Goal: Task Accomplishment & Management: Use online tool/utility

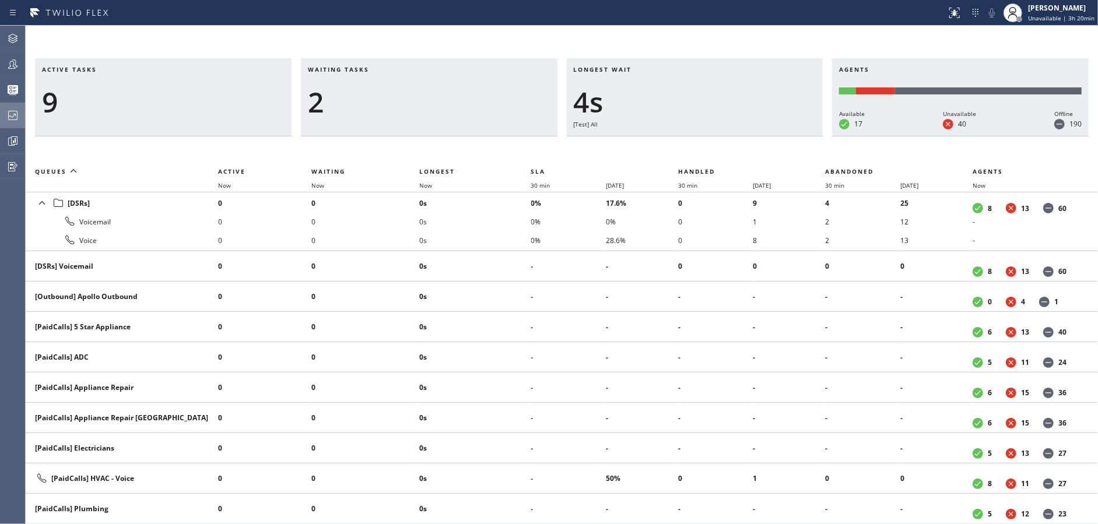
click at [0, 120] on div at bounding box center [13, 115] width 26 height 14
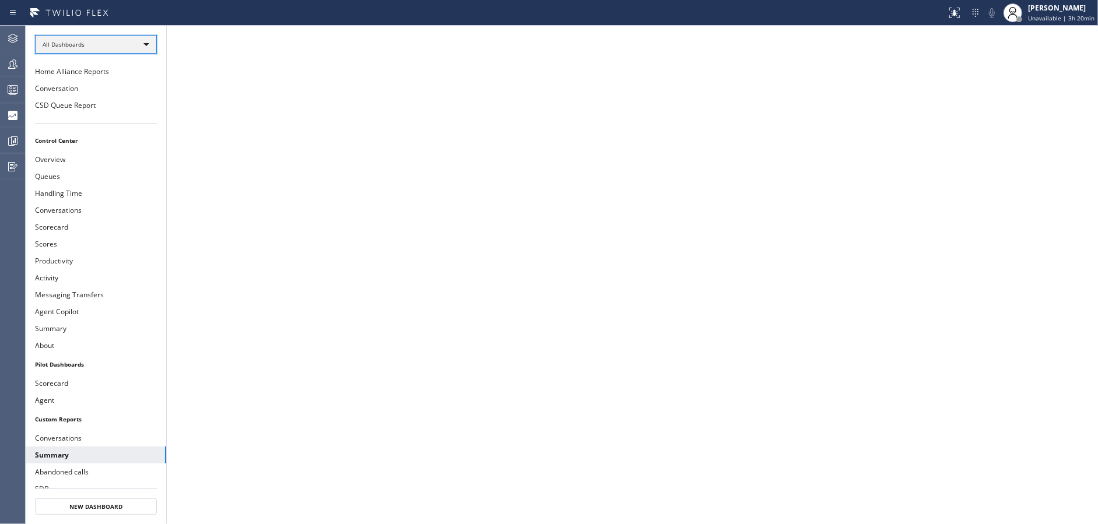
click at [121, 45] on div "All Dashboards" at bounding box center [96, 44] width 122 height 19
click at [115, 115] on li "Custom Reports" at bounding box center [96, 119] width 120 height 14
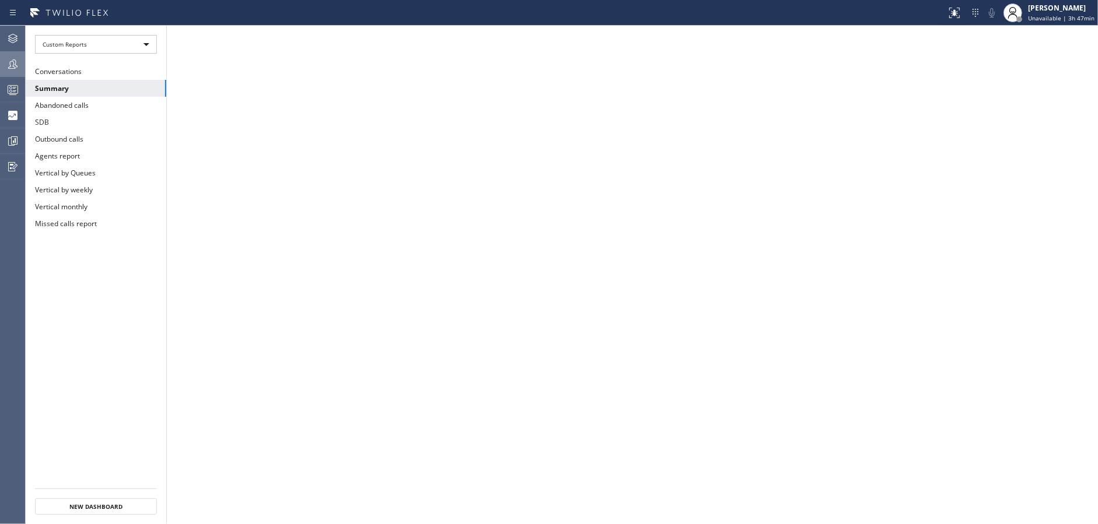
click at [12, 67] on icon at bounding box center [13, 64] width 14 height 14
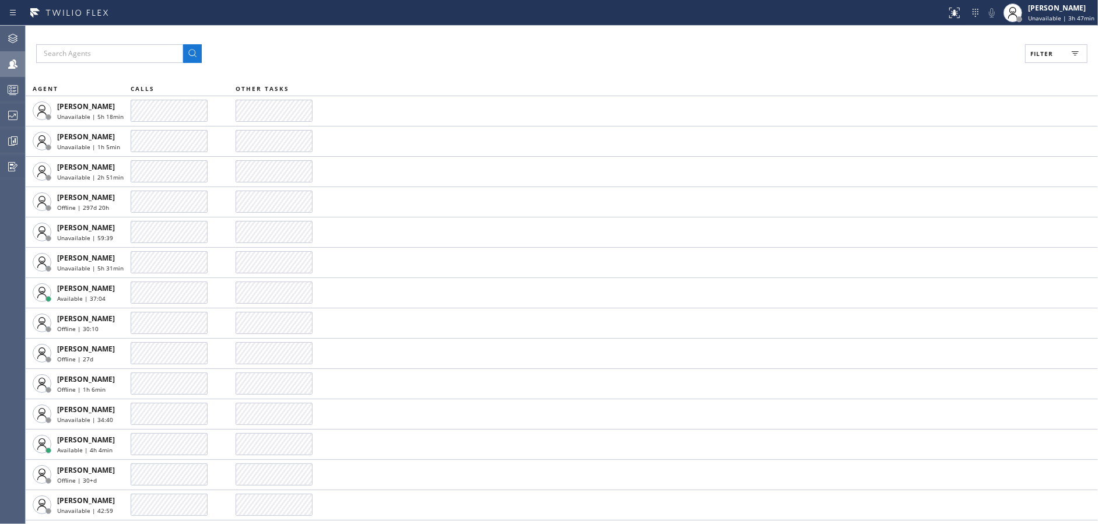
click at [1058, 50] on button "Filter" at bounding box center [1056, 53] width 62 height 19
click at [928, 134] on input "Available" at bounding box center [928, 138] width 14 height 14
checkbox input "true"
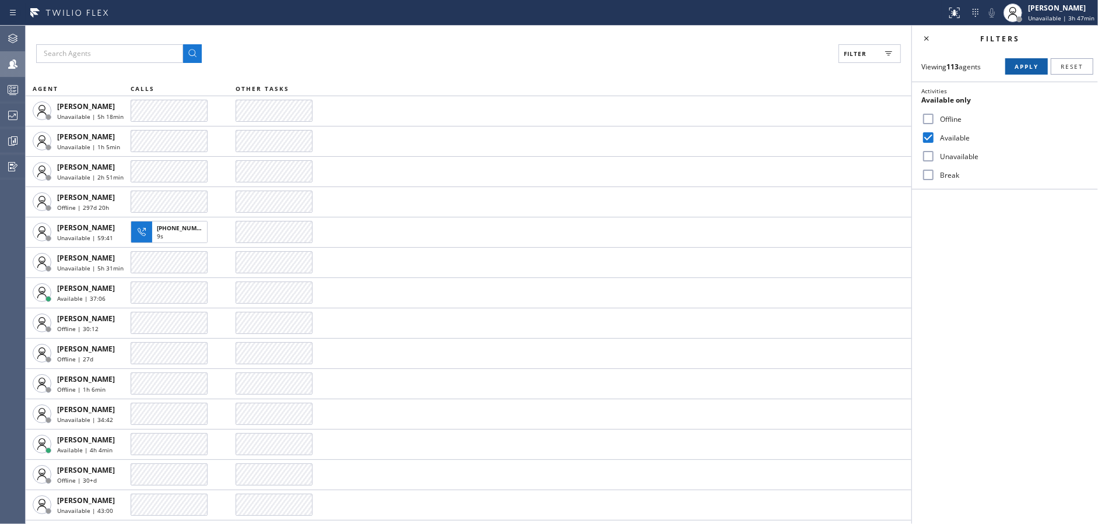
click at [1022, 65] on span "Apply" at bounding box center [1027, 66] width 24 height 8
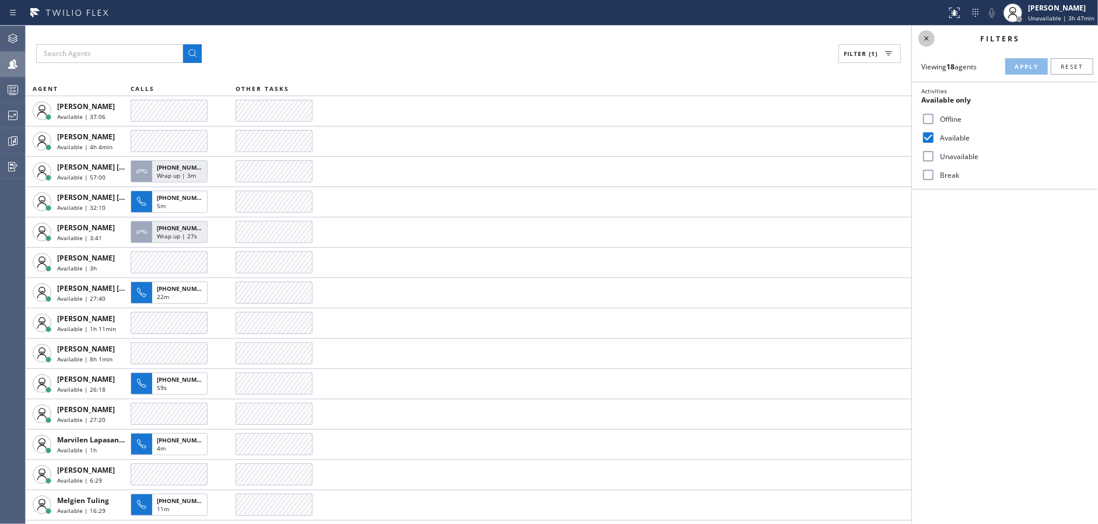
click at [927, 37] on icon at bounding box center [927, 38] width 14 height 14
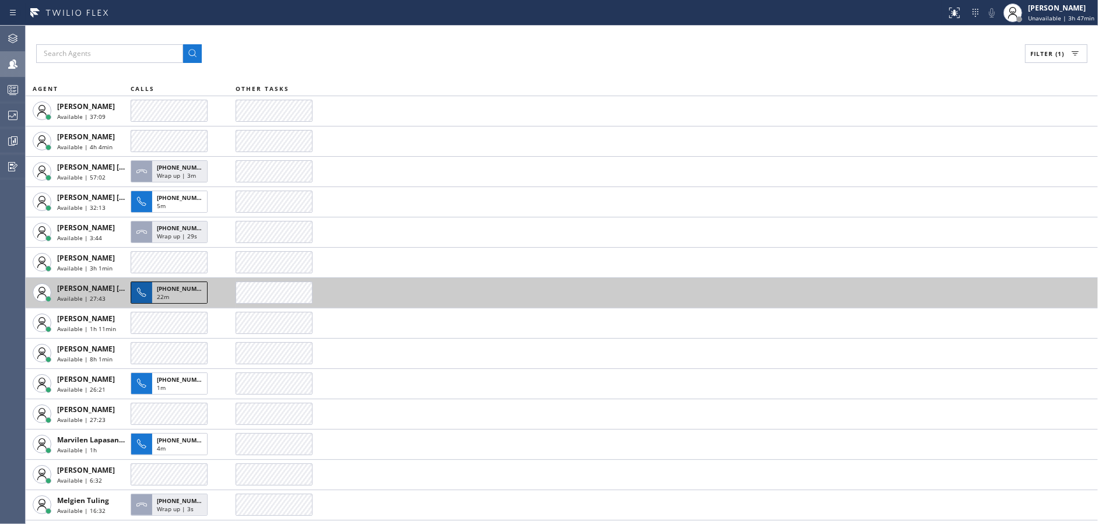
click at [181, 290] on span "[PHONE_NUMBER]" at bounding box center [183, 289] width 53 height 8
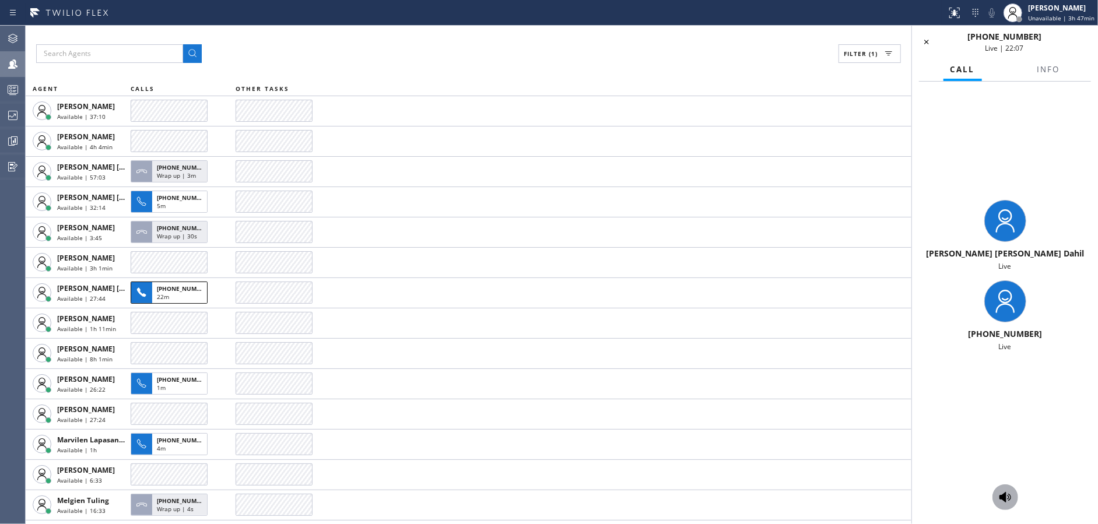
drag, startPoint x: 1004, startPoint y: 500, endPoint x: 1004, endPoint y: 493, distance: 7.6
click at [1004, 500] on icon at bounding box center [1006, 497] width 12 height 10
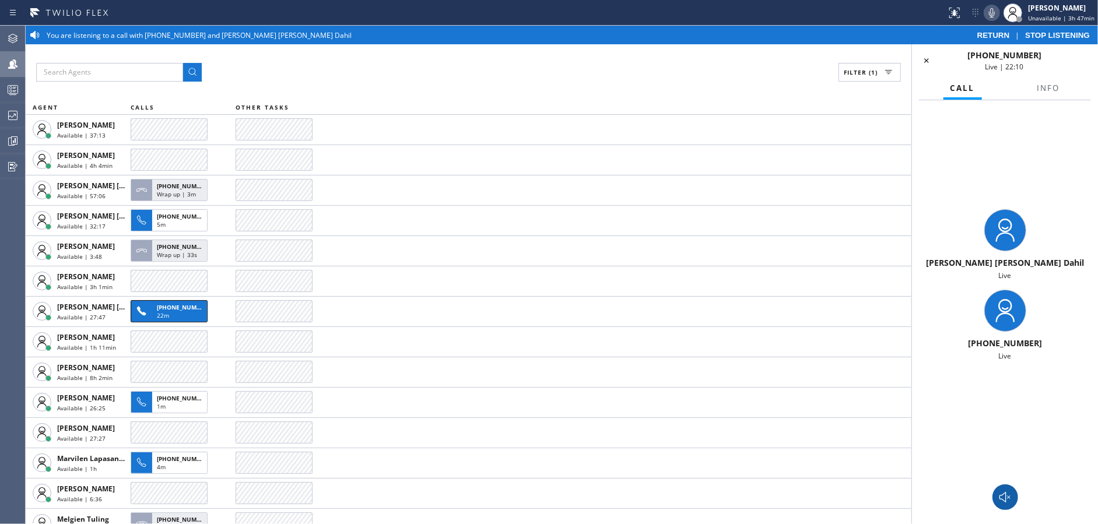
click at [993, 12] on icon at bounding box center [992, 13] width 14 height 14
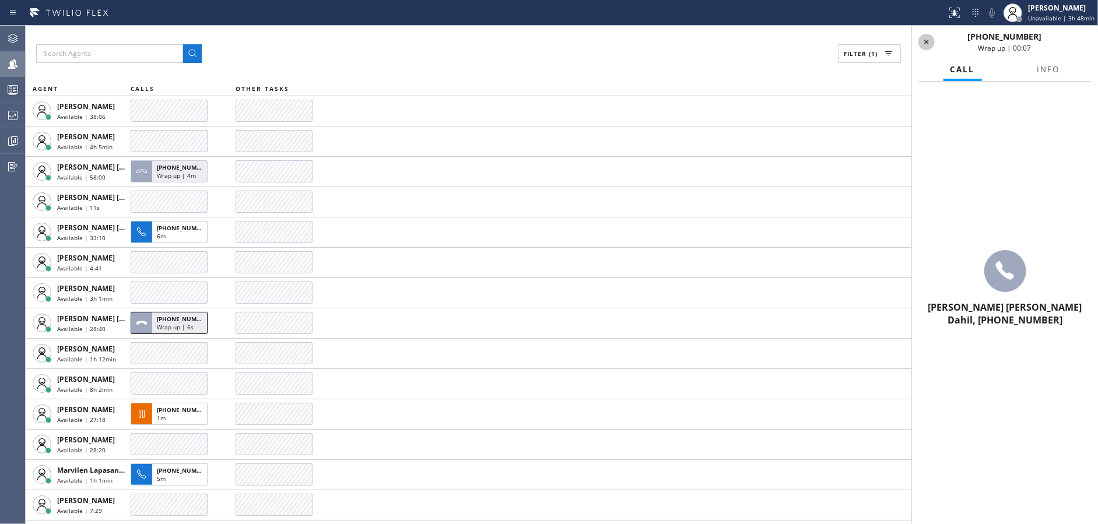
click at [932, 43] on icon at bounding box center [927, 42] width 14 height 14
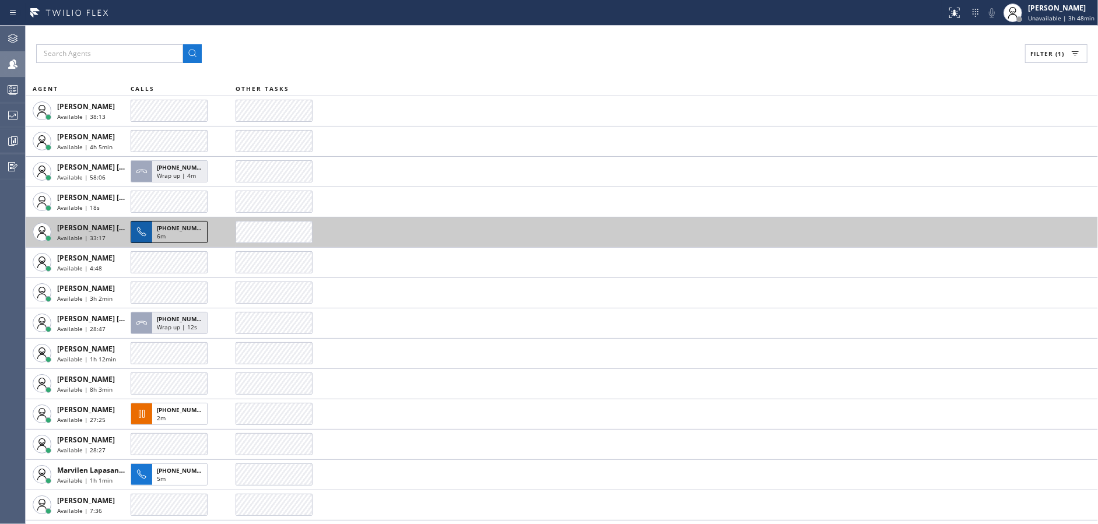
click at [187, 236] on div "6m" at bounding box center [179, 237] width 45 height 10
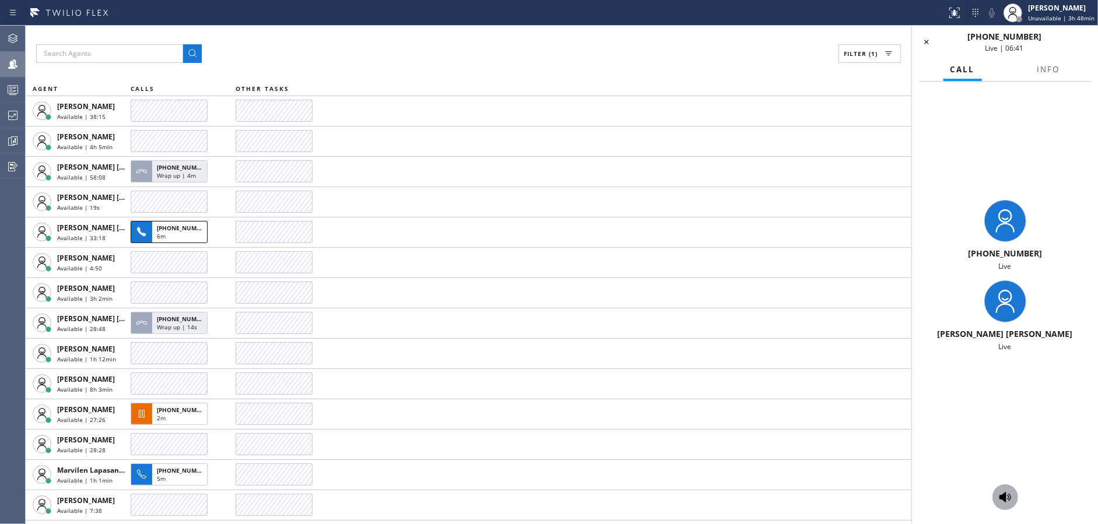
click at [998, 496] on icon at bounding box center [1005, 497] width 14 height 14
click at [1009, 497] on icon at bounding box center [1006, 497] width 12 height 10
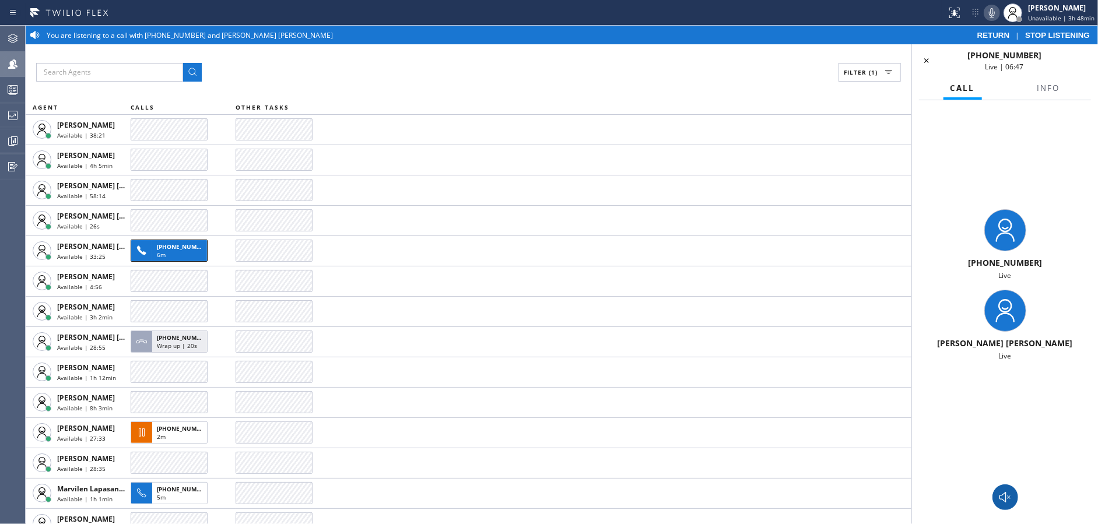
click at [994, 12] on icon at bounding box center [992, 13] width 14 height 14
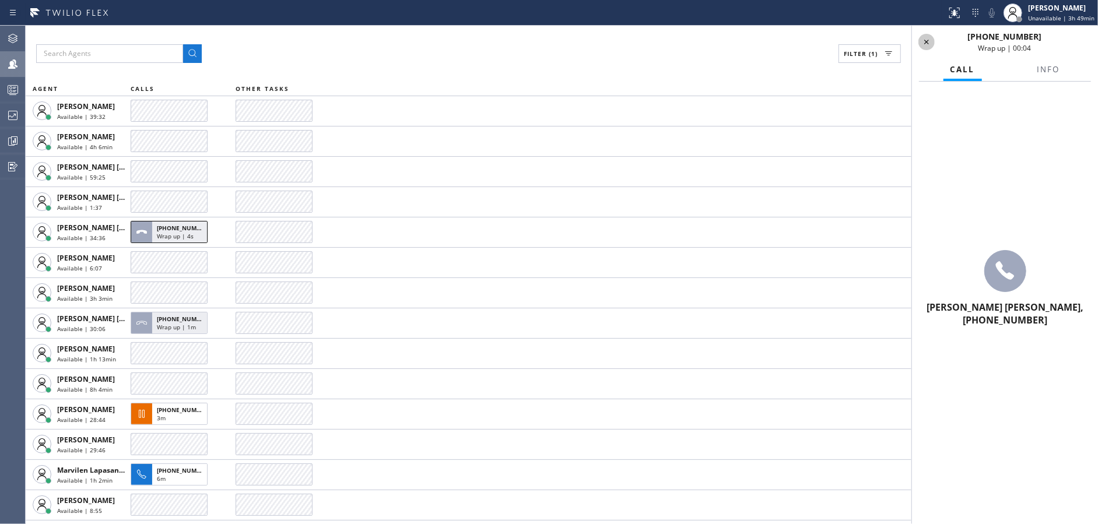
click at [923, 40] on icon at bounding box center [927, 42] width 14 height 14
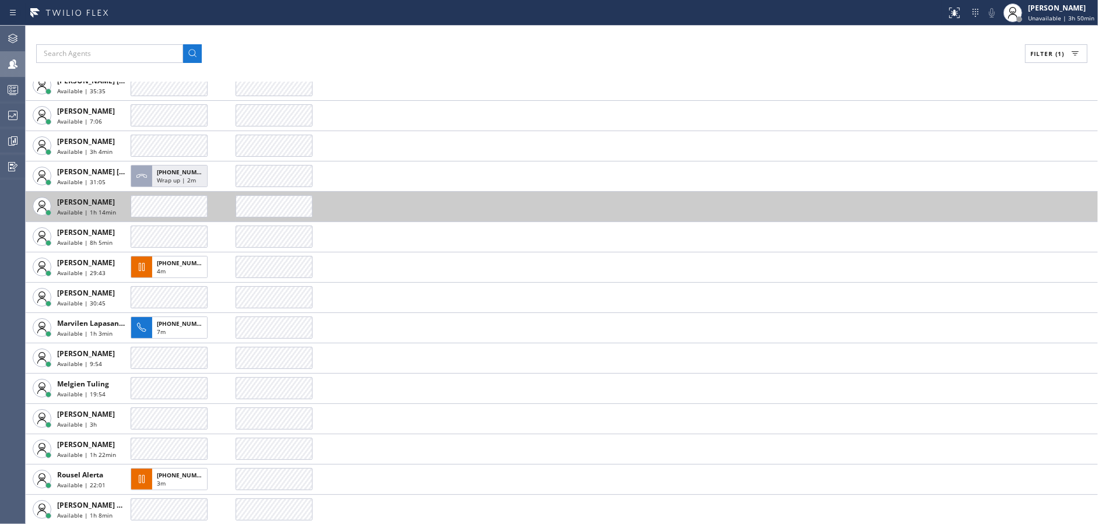
scroll to position [117, 0]
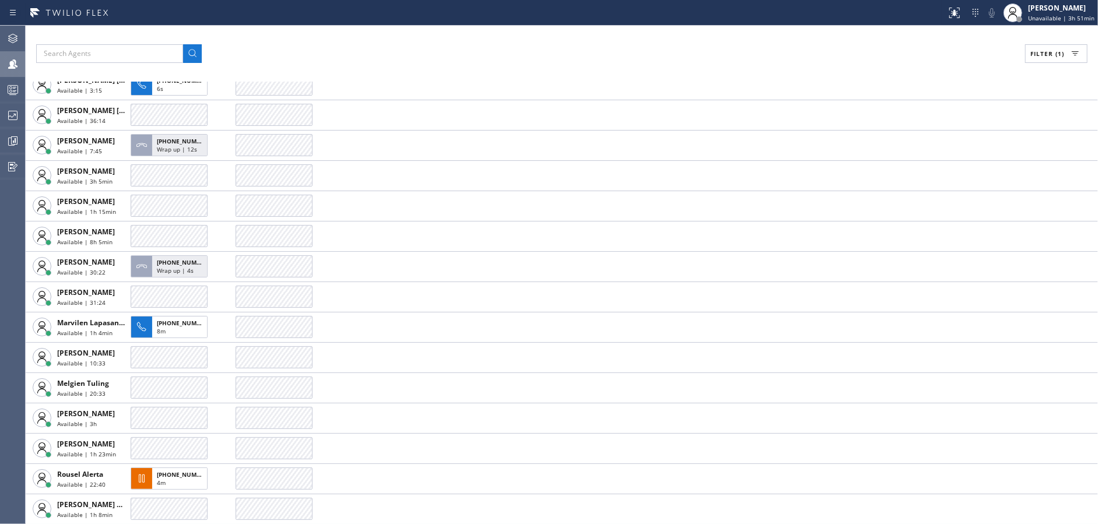
click at [335, 48] on div "Filter (1)" at bounding box center [562, 53] width 1052 height 19
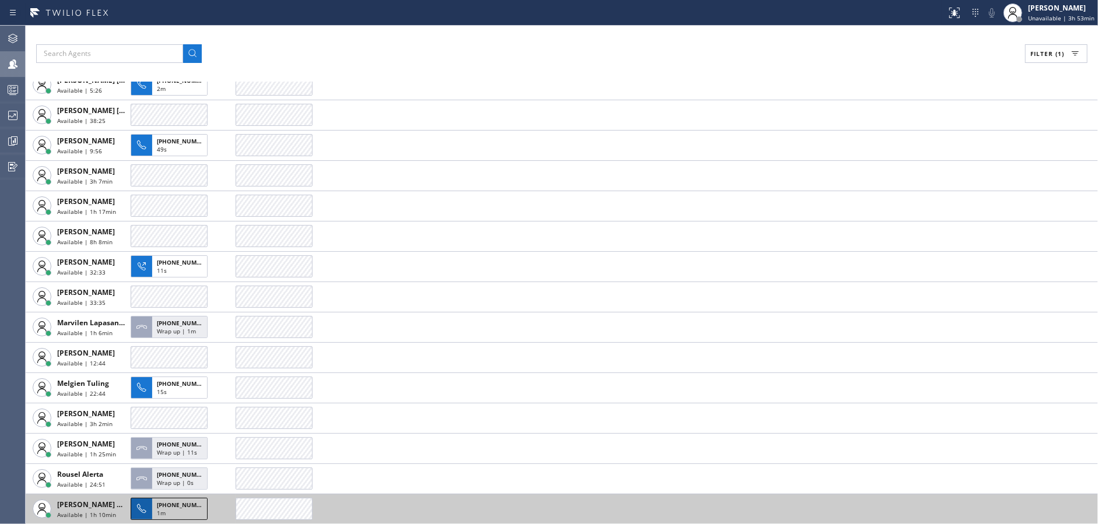
click at [174, 507] on span "[PHONE_NUMBER]" at bounding box center [183, 505] width 53 height 8
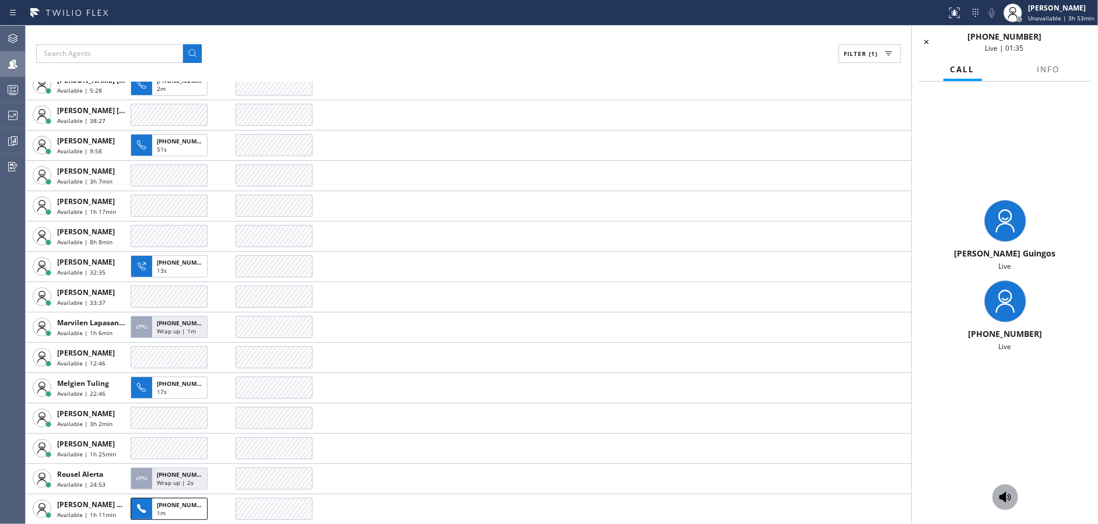
click at [1004, 501] on icon at bounding box center [1006, 497] width 12 height 10
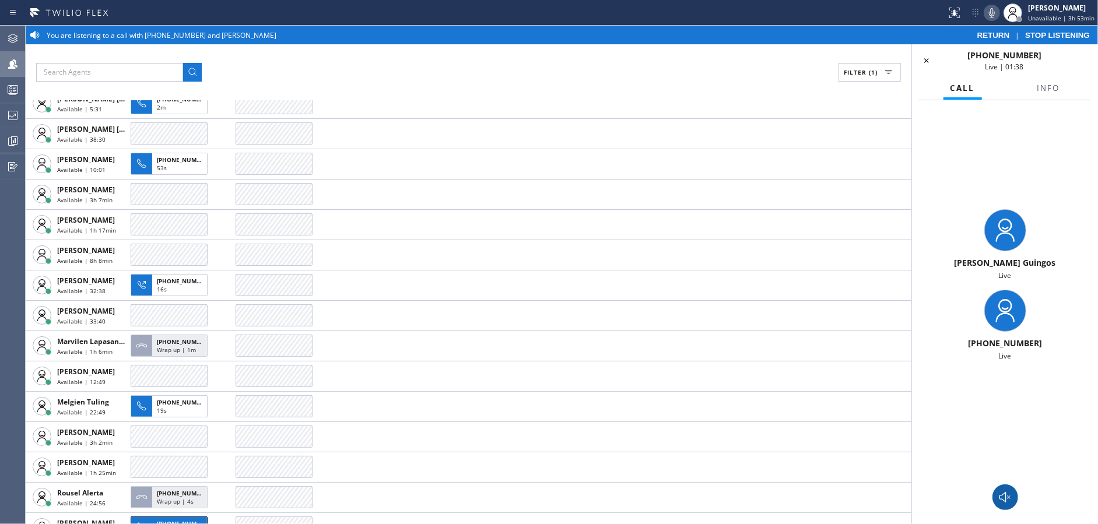
click at [994, 13] on icon at bounding box center [992, 13] width 14 height 14
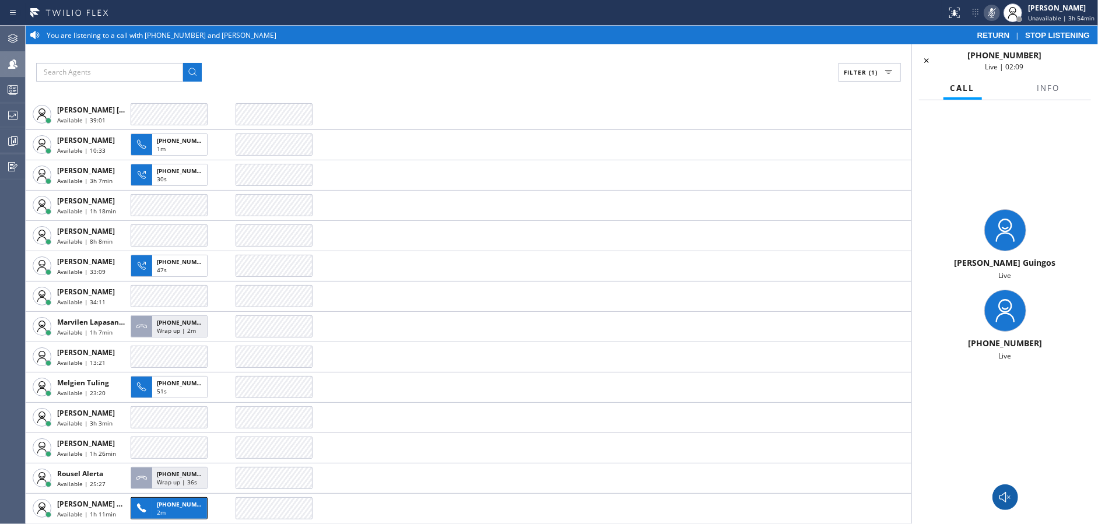
scroll to position [87, 0]
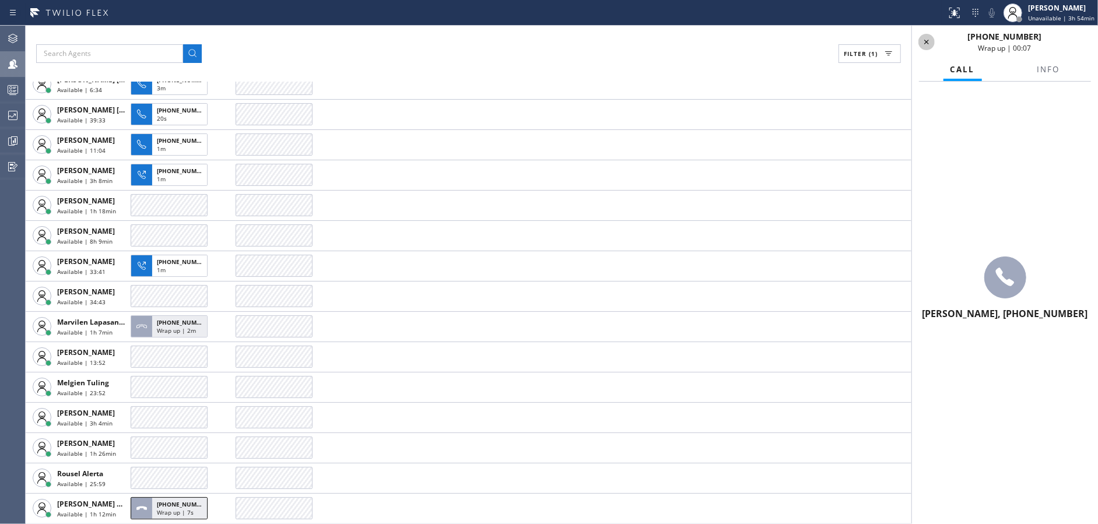
click at [933, 44] on icon at bounding box center [927, 42] width 14 height 14
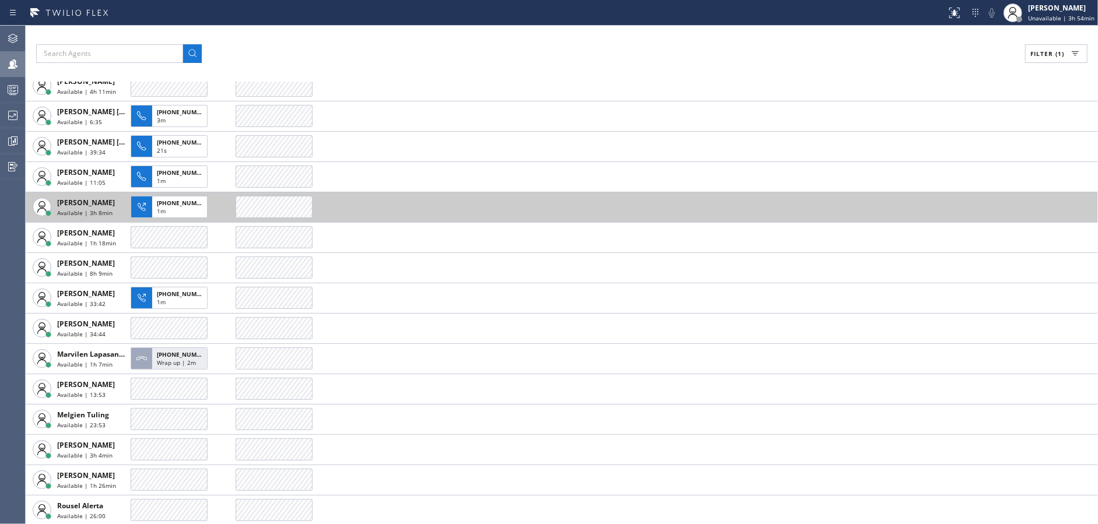
scroll to position [29, 0]
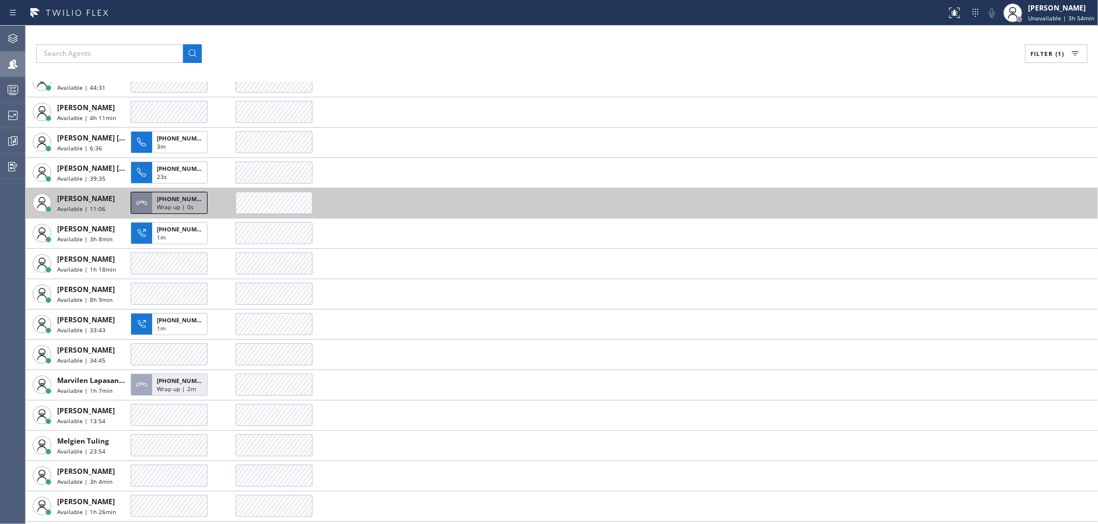
click at [173, 206] on span "Wrap up | 0s" at bounding box center [175, 207] width 37 height 8
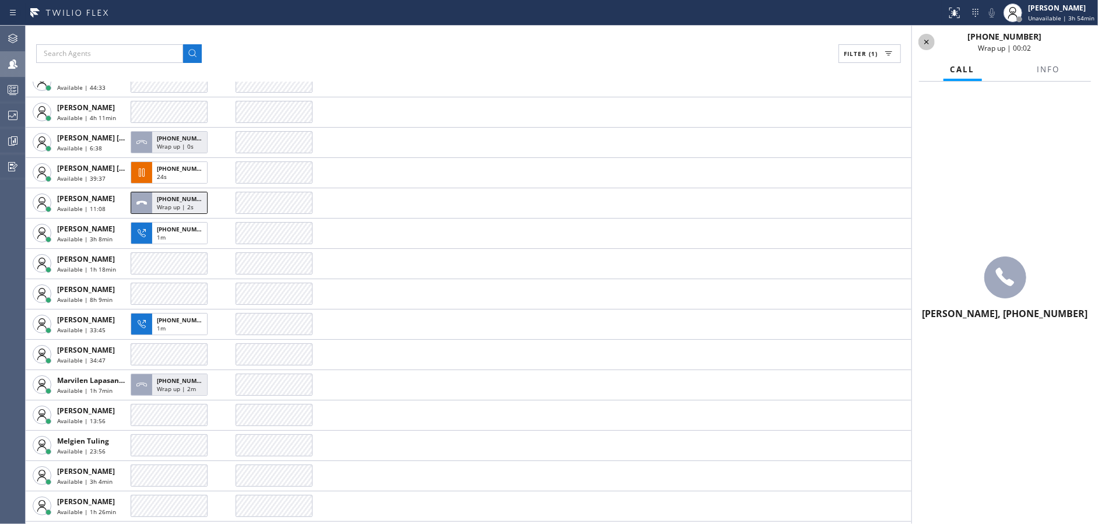
click at [928, 41] on icon at bounding box center [927, 42] width 14 height 14
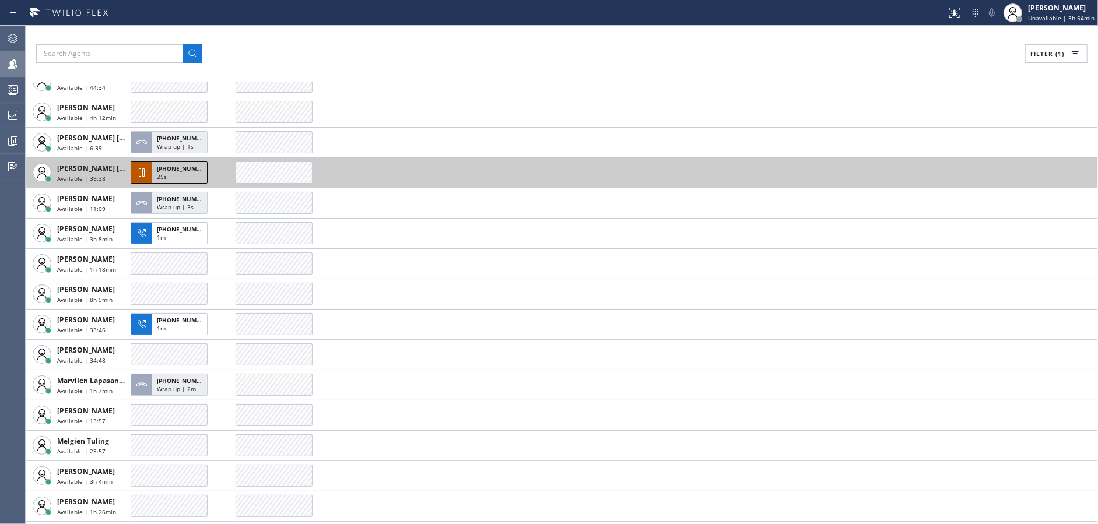
click at [181, 180] on div "25s" at bounding box center [179, 178] width 45 height 10
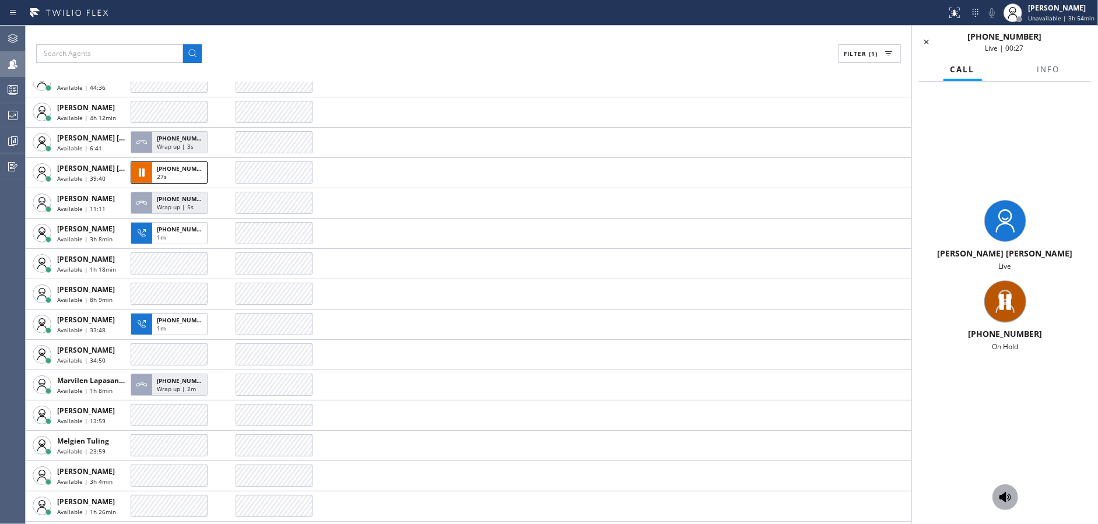
click at [1003, 496] on icon at bounding box center [1006, 497] width 12 height 10
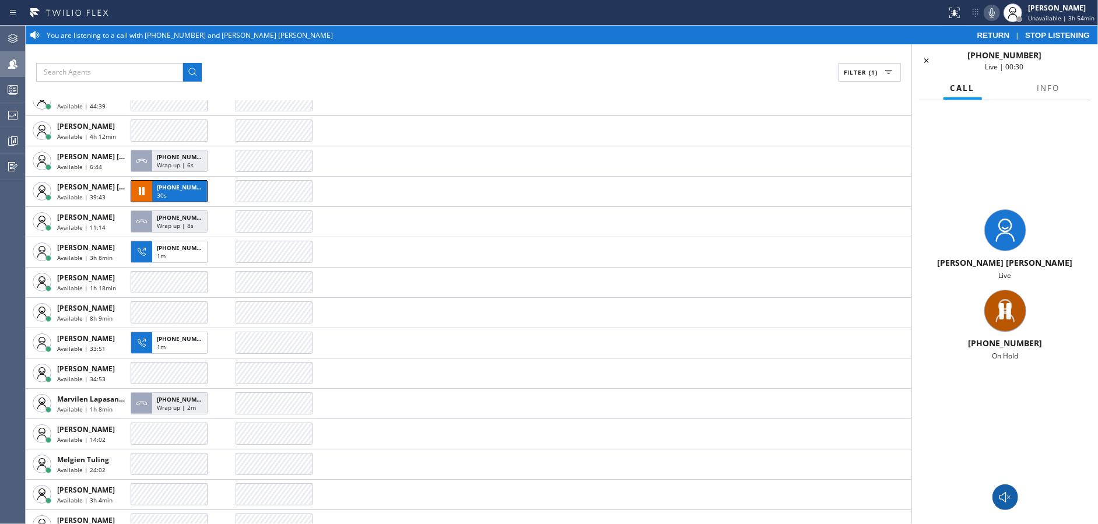
click at [991, 10] on icon at bounding box center [992, 13] width 14 height 14
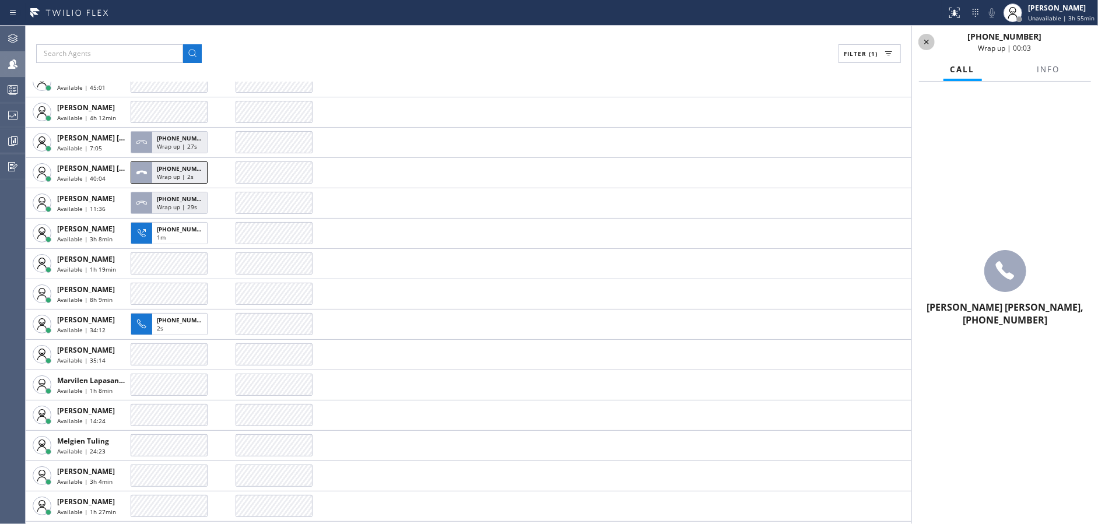
click at [931, 38] on icon at bounding box center [927, 42] width 14 height 14
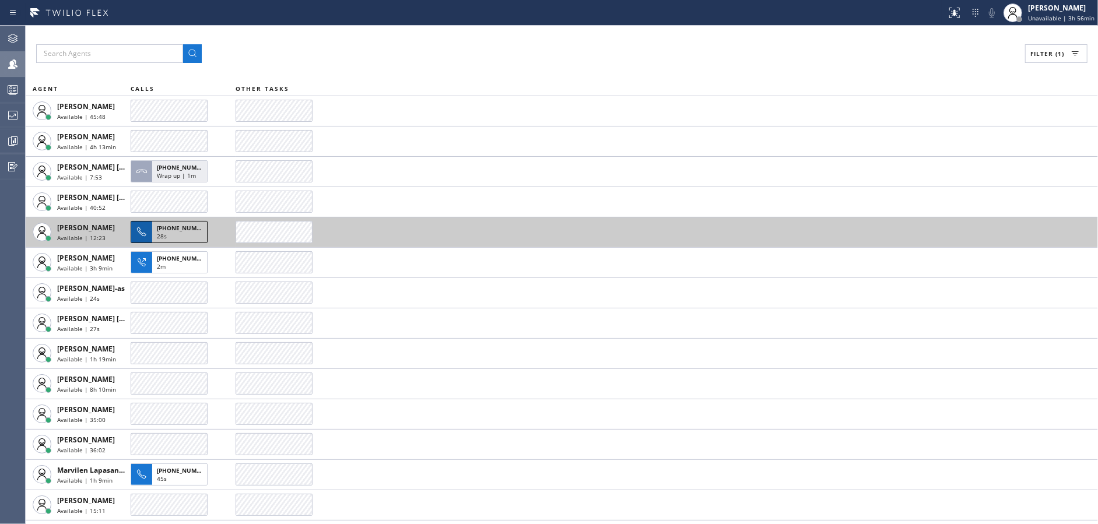
click at [184, 226] on span "[PHONE_NUMBER]" at bounding box center [183, 228] width 53 height 8
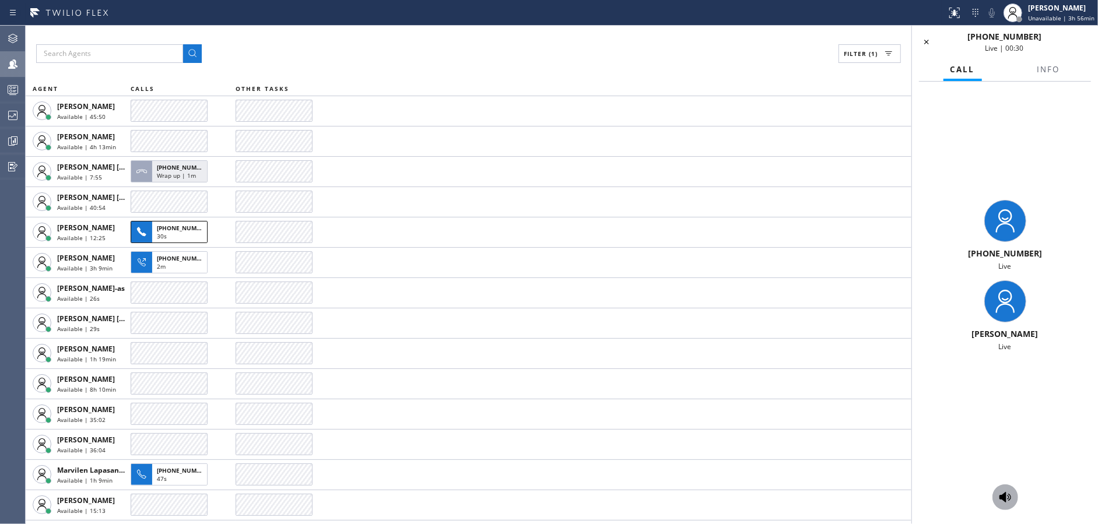
click at [1006, 496] on icon at bounding box center [1005, 497] width 14 height 14
click at [995, 13] on icon at bounding box center [992, 13] width 14 height 14
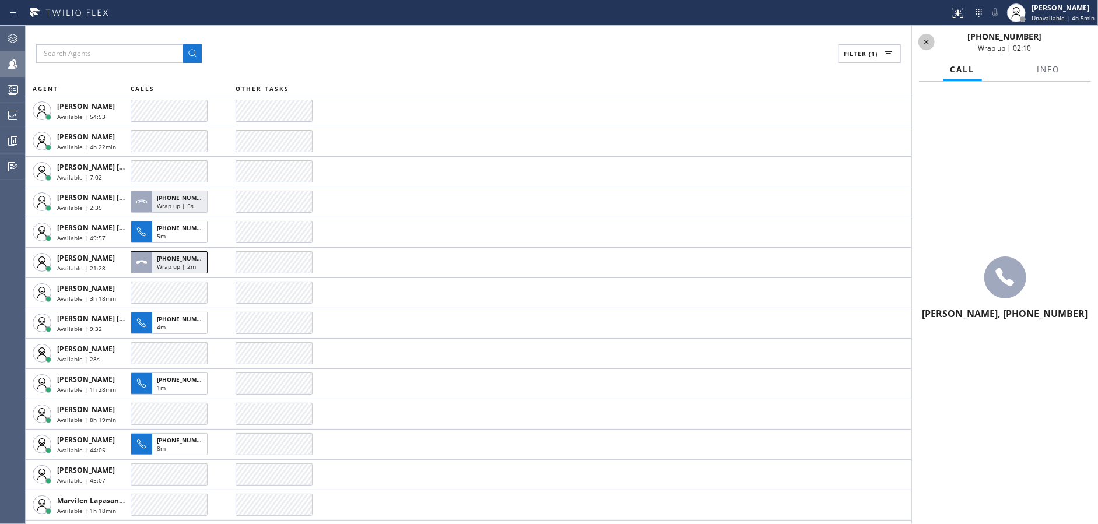
click at [931, 38] on icon at bounding box center [927, 42] width 14 height 14
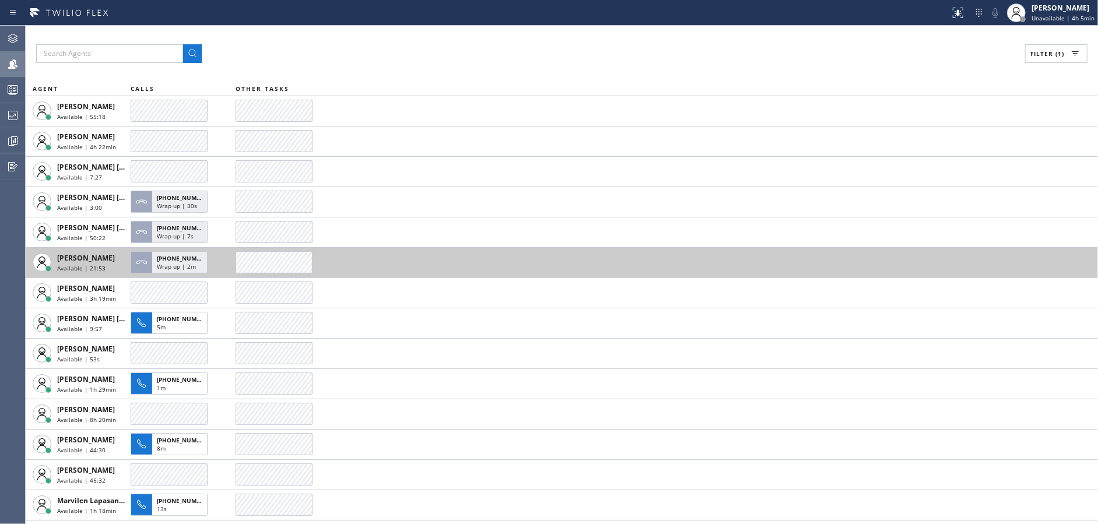
drag, startPoint x: 156, startPoint y: 328, endPoint x: 423, endPoint y: 276, distance: 272.2
click at [157, 328] on span "5m" at bounding box center [161, 327] width 9 height 8
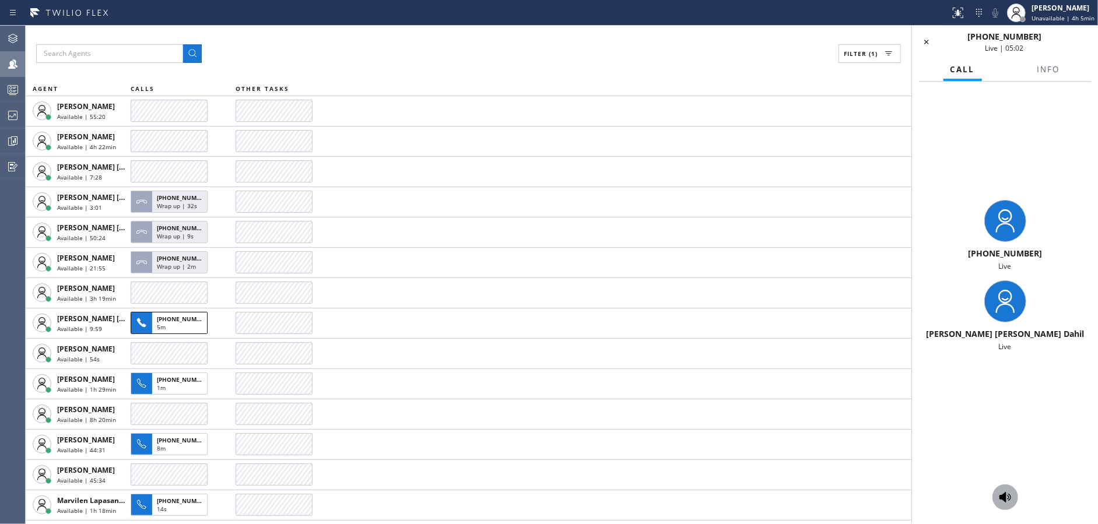
click at [1005, 496] on icon at bounding box center [1006, 497] width 12 height 10
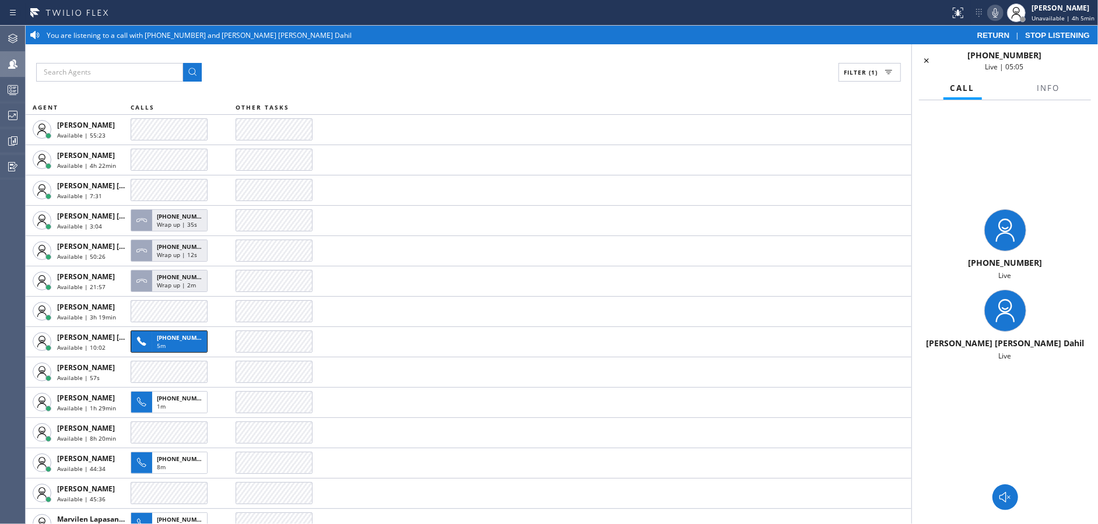
click at [996, 12] on icon at bounding box center [996, 12] width 6 height 9
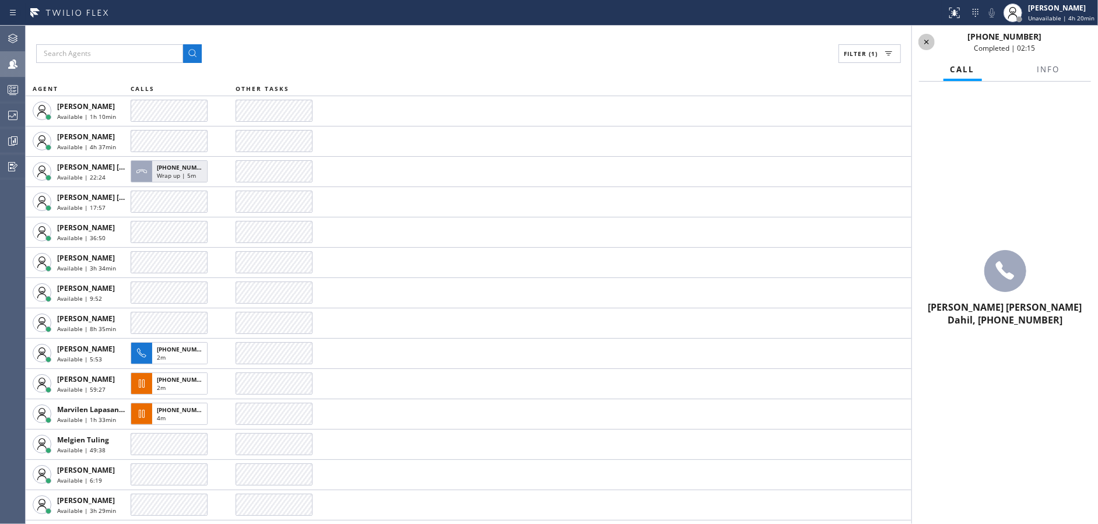
click at [926, 35] on icon at bounding box center [927, 42] width 14 height 14
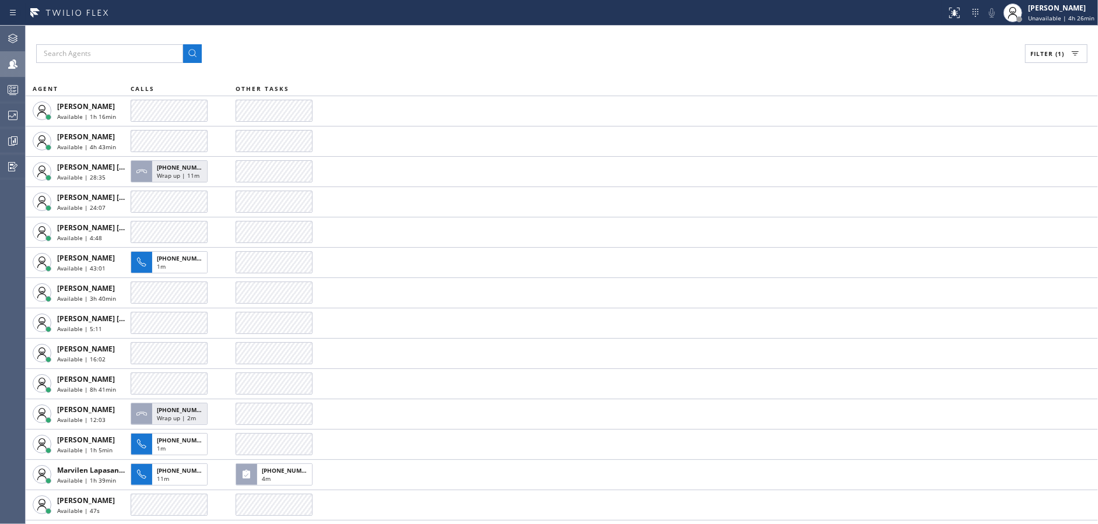
click at [338, 70] on div "Filter (1) AGENT CALLS OTHER TASKS [PERSON_NAME] Available | 1h 16min [PERSON_N…" at bounding box center [562, 275] width 1073 height 499
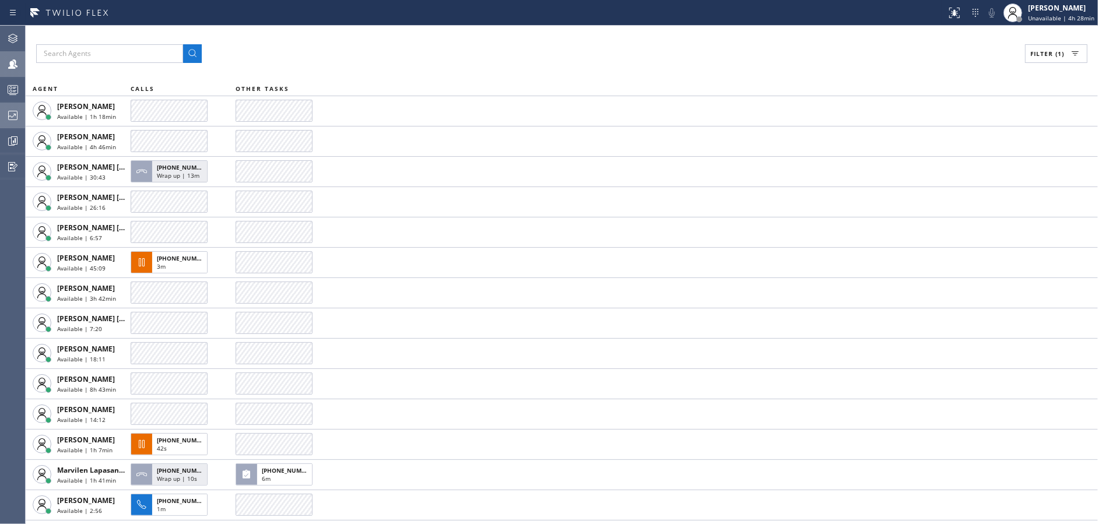
click at [0, 119] on div at bounding box center [13, 115] width 26 height 14
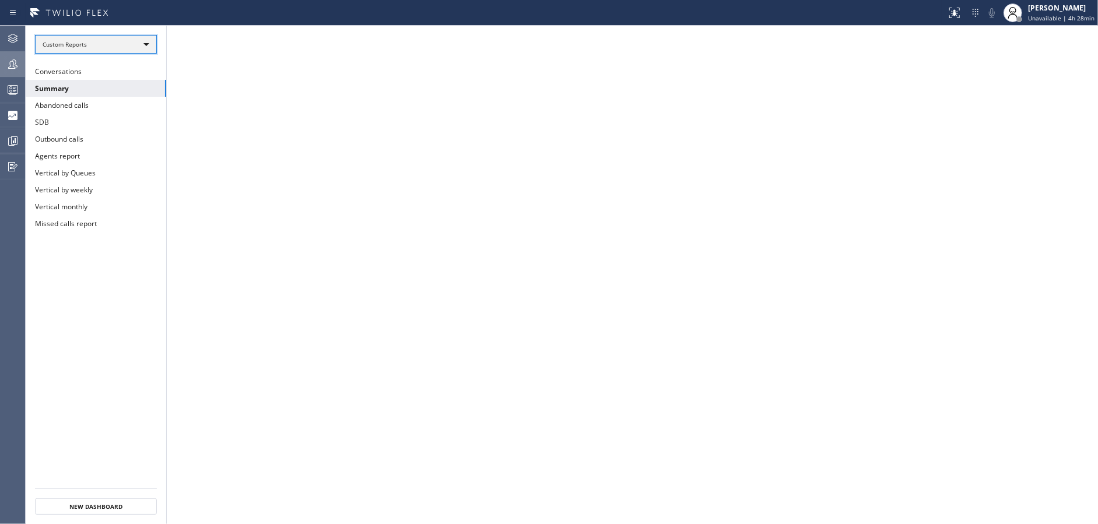
click at [142, 43] on div "Custom Reports" at bounding box center [96, 44] width 122 height 19
click at [113, 115] on li "Custom Reports" at bounding box center [96, 119] width 120 height 14
click at [103, 65] on button "Conversations" at bounding box center [96, 71] width 141 height 17
click at [117, 88] on button "Summary" at bounding box center [96, 88] width 141 height 17
click at [117, 71] on button "Conversations" at bounding box center [96, 71] width 141 height 17
